Goal: Book appointment/travel/reservation

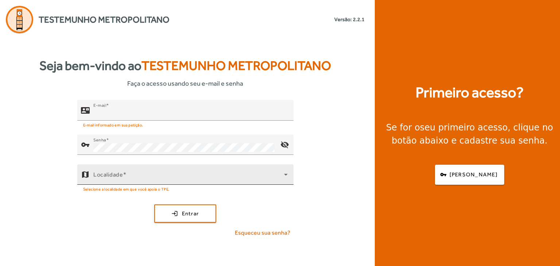
type input "**********"
click at [158, 172] on div "Localidade" at bounding box center [190, 175] width 194 height 20
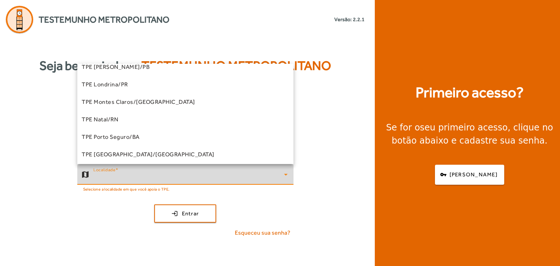
scroll to position [73, 0]
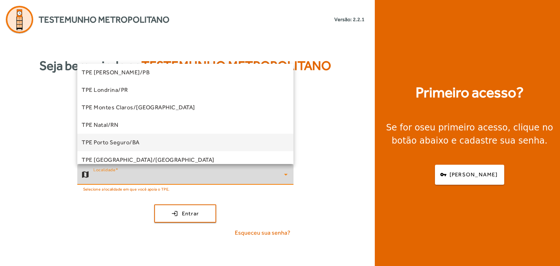
click at [146, 139] on mat-option "TPE Porto Seguro/BA" at bounding box center [185, 143] width 216 height 18
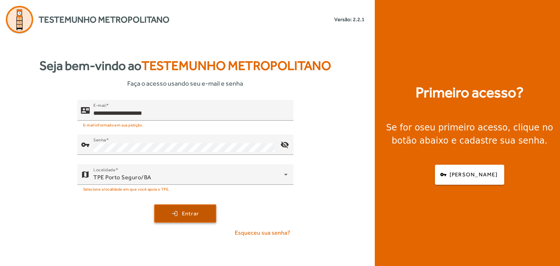
click at [180, 212] on span "submit" at bounding box center [185, 214] width 61 height 18
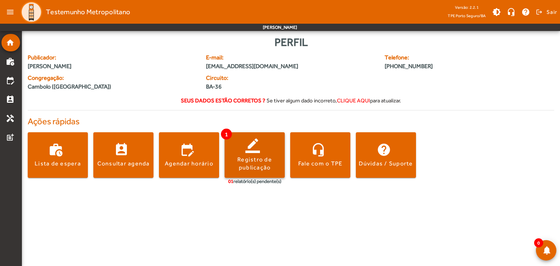
click at [236, 157] on div "Registro de publicação" at bounding box center [255, 164] width 60 height 16
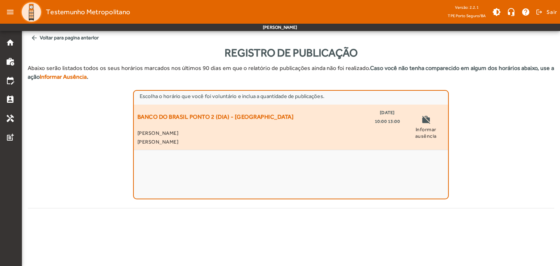
click at [263, 115] on span "BANCO DO BRASIL PONTO 2 (DIA) - [GEOGRAPHIC_DATA]" at bounding box center [216, 117] width 157 height 18
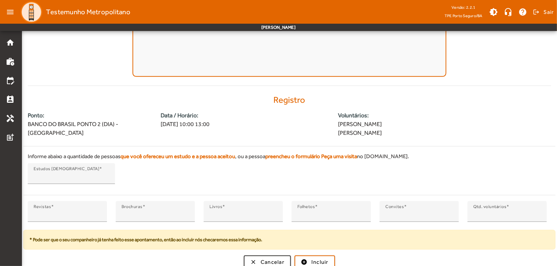
scroll to position [127, 0]
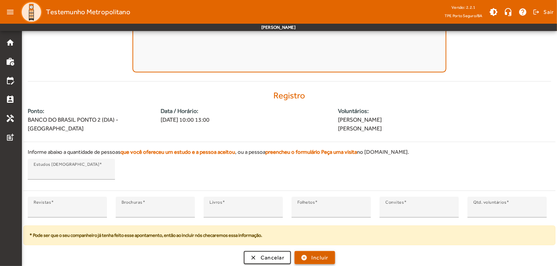
click at [306, 254] on span "submit" at bounding box center [314, 258] width 39 height 18
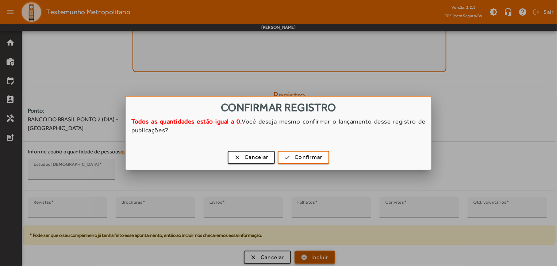
scroll to position [0, 0]
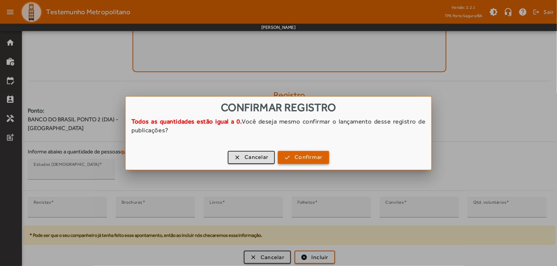
click at [299, 153] on span "Confirmar" at bounding box center [308, 157] width 28 height 8
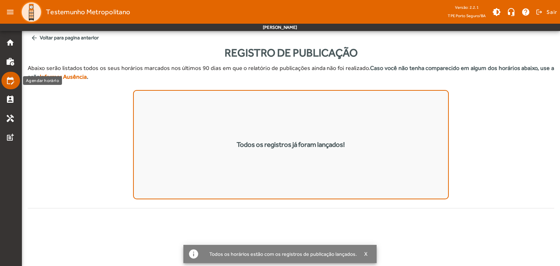
click at [7, 82] on mat-icon "edit_calendar" at bounding box center [10, 80] width 9 height 9
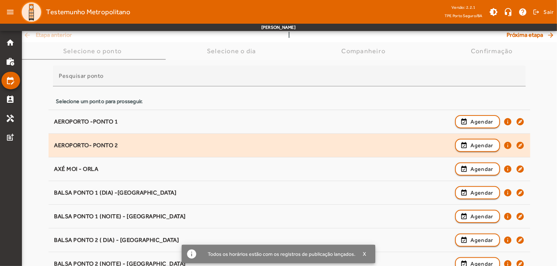
scroll to position [36, 0]
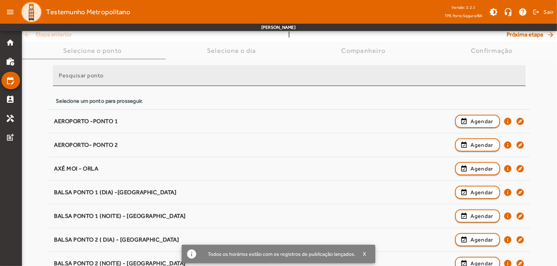
click at [86, 81] on input "Pesquisar ponto" at bounding box center [289, 78] width 461 height 9
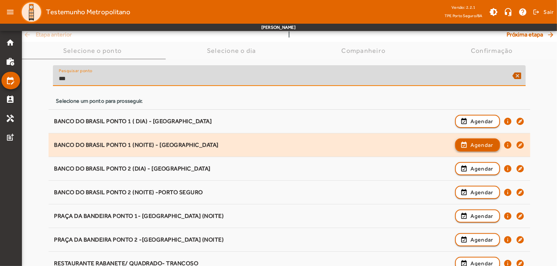
type input "***"
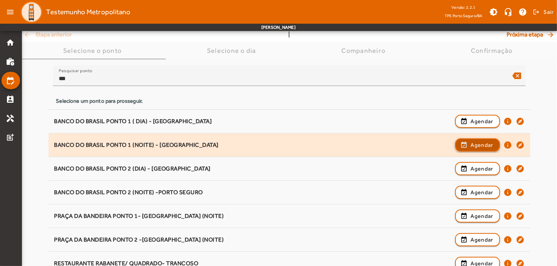
click at [482, 140] on span "button" at bounding box center [477, 145] width 43 height 18
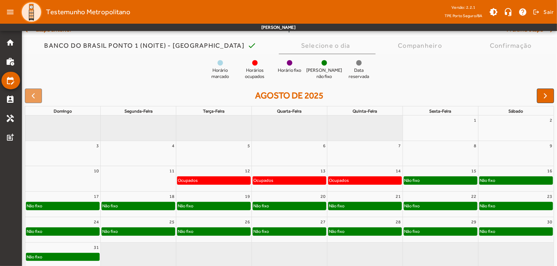
scroll to position [57, 0]
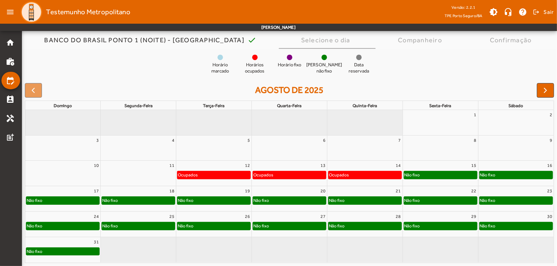
click at [130, 199] on div "Não fixo" at bounding box center [138, 200] width 73 height 7
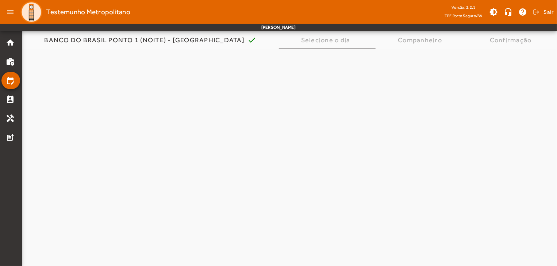
scroll to position [0, 0]
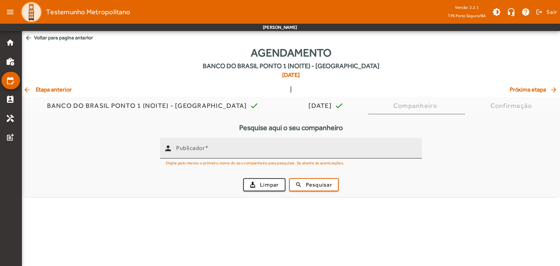
click at [233, 151] on input "Publicador" at bounding box center [296, 151] width 240 height 9
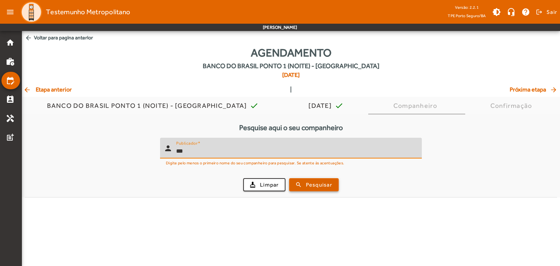
type input "***"
click at [308, 188] on span "Pesquisar" at bounding box center [319, 185] width 26 height 8
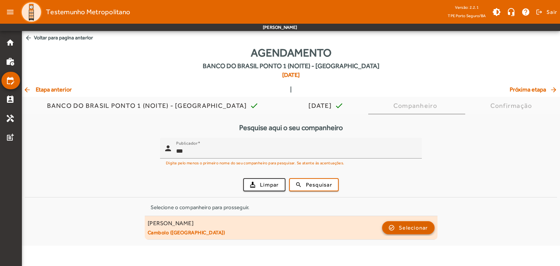
click at [422, 229] on span "Selecionar" at bounding box center [413, 228] width 29 height 9
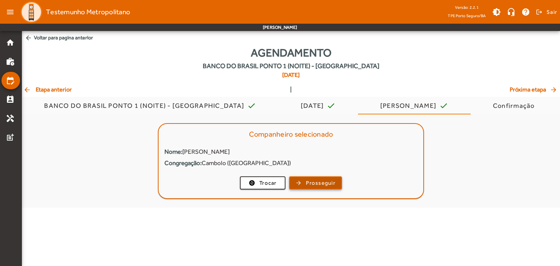
click at [321, 186] on span "Prosseguir" at bounding box center [321, 183] width 30 height 8
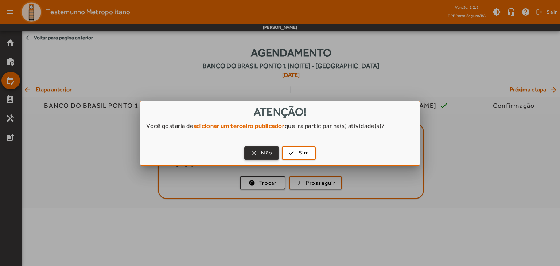
click at [260, 151] on span "button" at bounding box center [261, 153] width 33 height 18
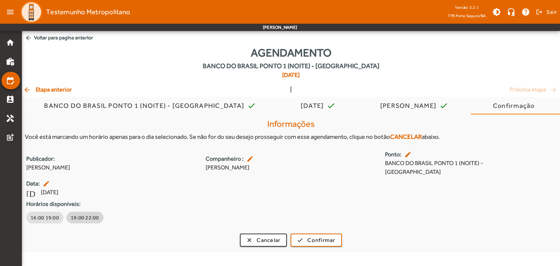
click at [84, 218] on span "19:00 22:00" at bounding box center [85, 217] width 28 height 7
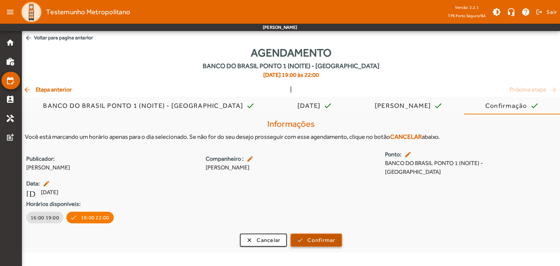
click at [309, 242] on span "Confirmar" at bounding box center [322, 240] width 28 height 8
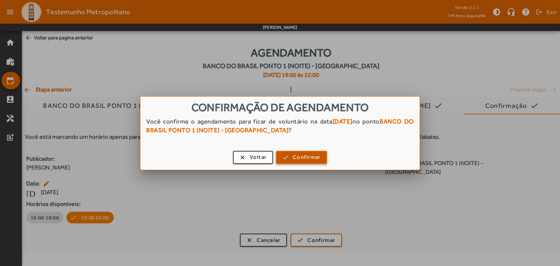
click at [313, 158] on span "Confirmar" at bounding box center [307, 157] width 28 height 8
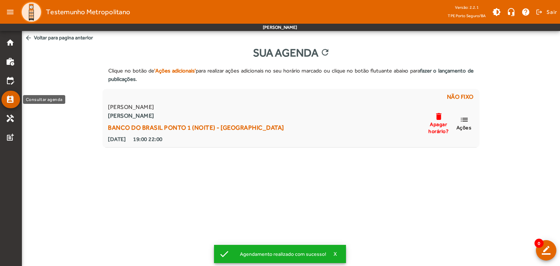
click at [10, 99] on mat-icon "perm_contact_calendar" at bounding box center [10, 99] width 9 height 9
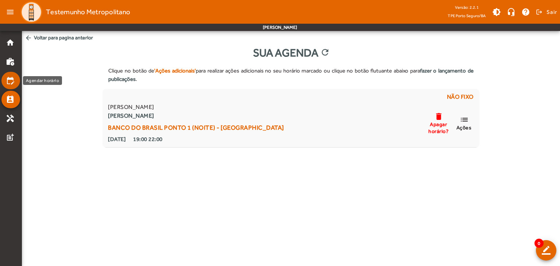
click at [15, 78] on link "edit_calendar" at bounding box center [13, 80] width 14 height 9
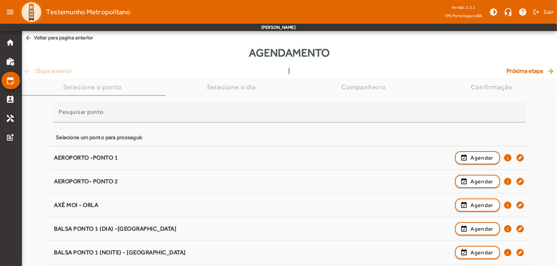
click at [215, 119] on input "Pesquisar ponto" at bounding box center [289, 115] width 461 height 9
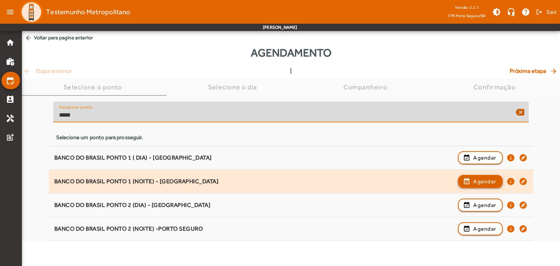
type input "*****"
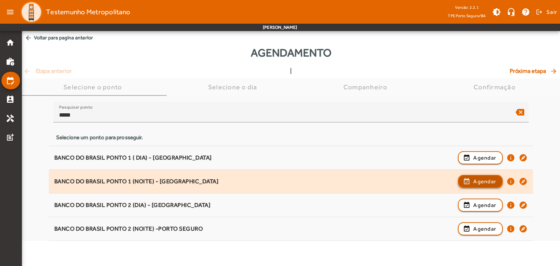
click at [471, 185] on span "button" at bounding box center [480, 182] width 43 height 18
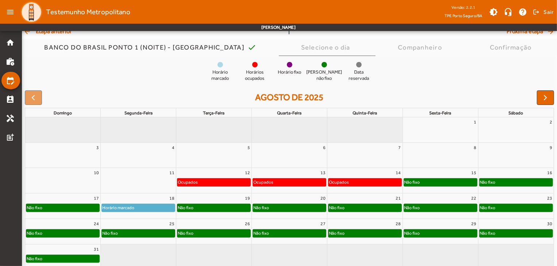
scroll to position [57, 0]
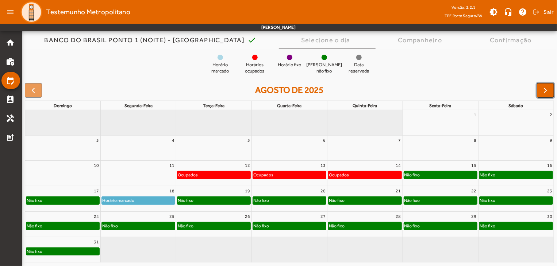
click at [550, 90] on button "button" at bounding box center [545, 90] width 17 height 15
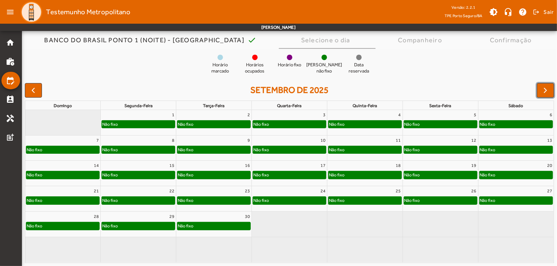
click at [155, 122] on div "Não fixo" at bounding box center [138, 124] width 73 height 7
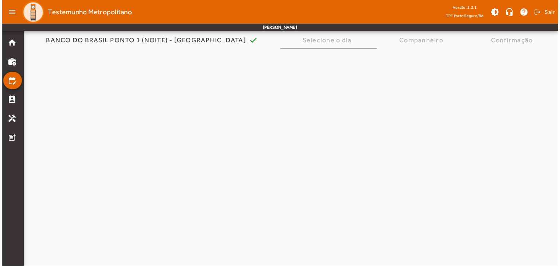
scroll to position [0, 0]
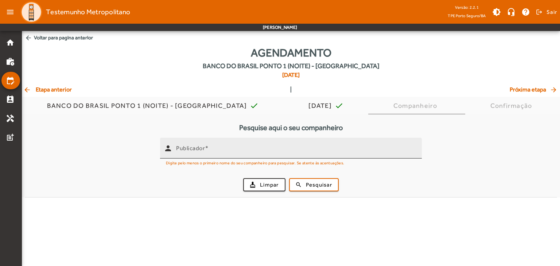
click at [221, 155] on input "Publicador" at bounding box center [296, 151] width 240 height 9
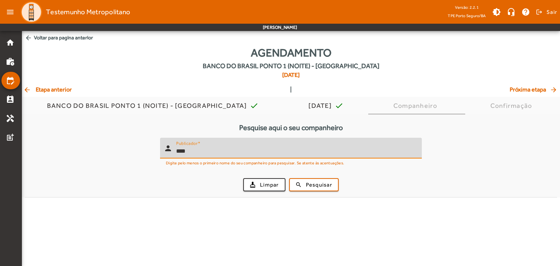
type input "****"
click at [289, 178] on button "search Pesquisar" at bounding box center [314, 184] width 50 height 13
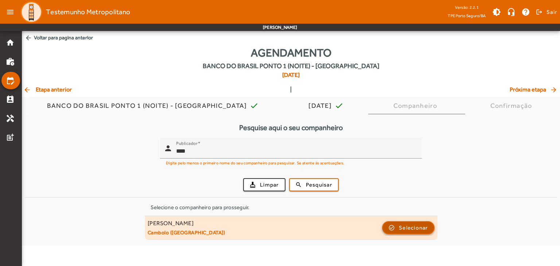
click at [419, 227] on span "Selecionar" at bounding box center [413, 228] width 29 height 9
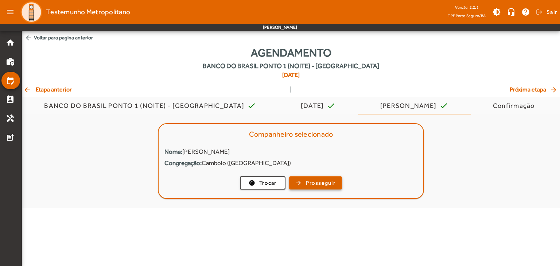
click at [324, 180] on span "Prosseguir" at bounding box center [321, 183] width 30 height 8
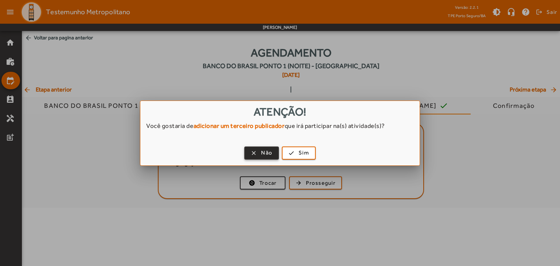
click at [258, 155] on span "button" at bounding box center [261, 153] width 33 height 18
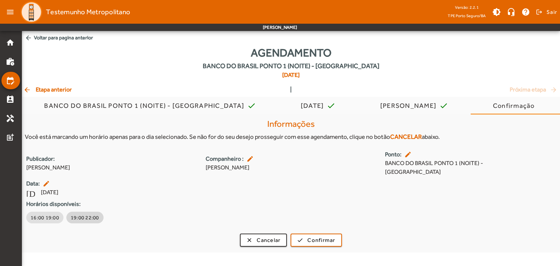
click at [88, 219] on span "19:00 22:00" at bounding box center [85, 217] width 28 height 7
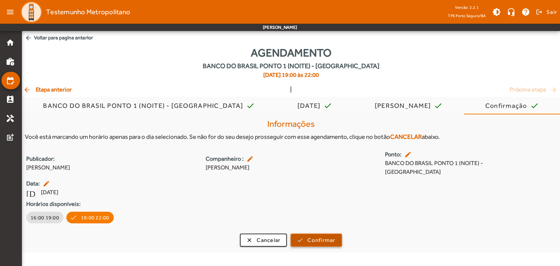
click at [329, 236] on span "Confirmar" at bounding box center [322, 240] width 28 height 8
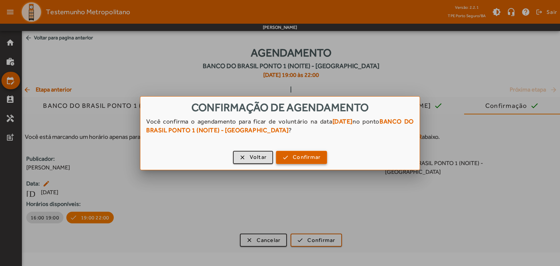
click at [305, 160] on span "Confirmar" at bounding box center [307, 157] width 28 height 8
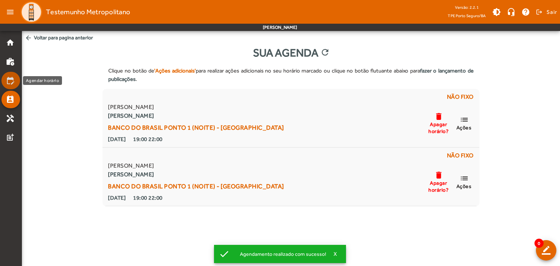
click at [11, 81] on mat-icon "edit_calendar" at bounding box center [10, 80] width 9 height 9
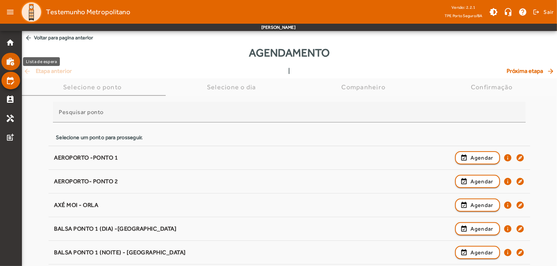
click at [13, 60] on mat-icon "work_history" at bounding box center [10, 61] width 9 height 9
